Goal: Transaction & Acquisition: Purchase product/service

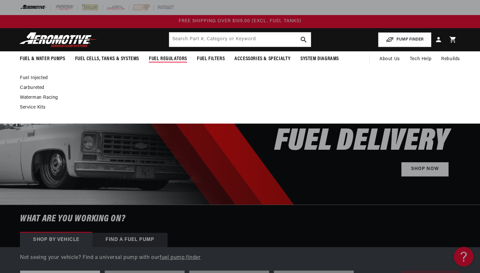
click at [33, 80] on link "Fuel Injected" at bounding box center [237, 78] width 434 height 6
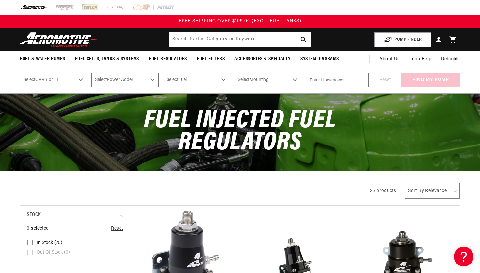
click at [58, 36] on img at bounding box center [59, 39] width 82 height 15
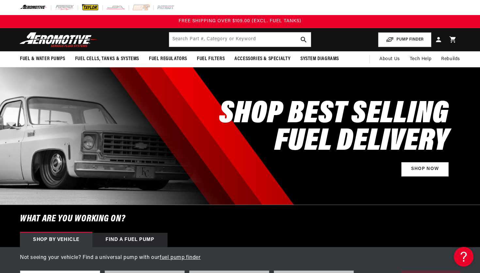
click at [88, 8] on img at bounding box center [90, 7] width 18 height 7
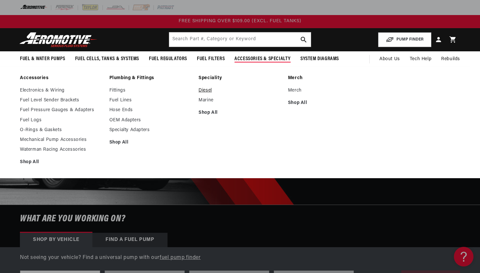
click at [207, 94] on ul "Diesel Marine Shop All" at bounding box center [240, 102] width 83 height 28
click at [207, 93] on link "Diesel" at bounding box center [240, 91] width 83 height 6
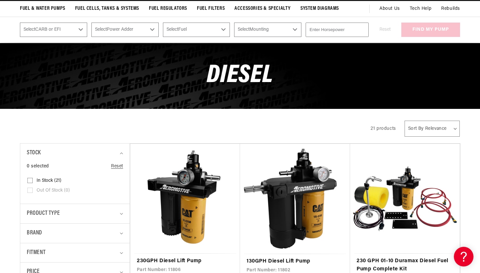
scroll to position [91, 0]
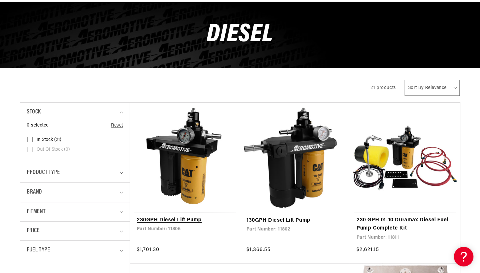
click at [189, 216] on link "230GPH Diesel Lift Pump" at bounding box center [185, 220] width 97 height 8
